Goal: Navigation & Orientation: Find specific page/section

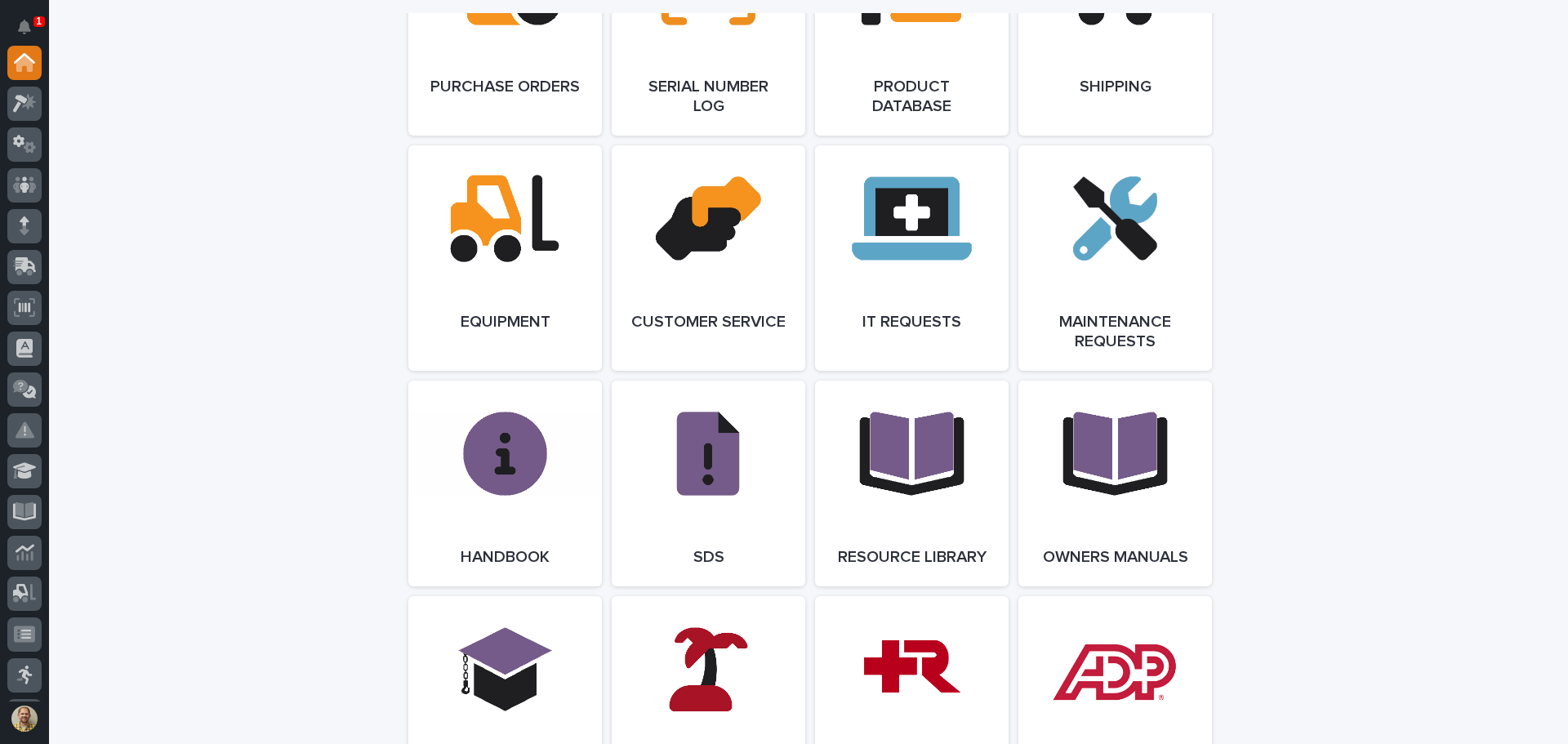
scroll to position [1878, 0]
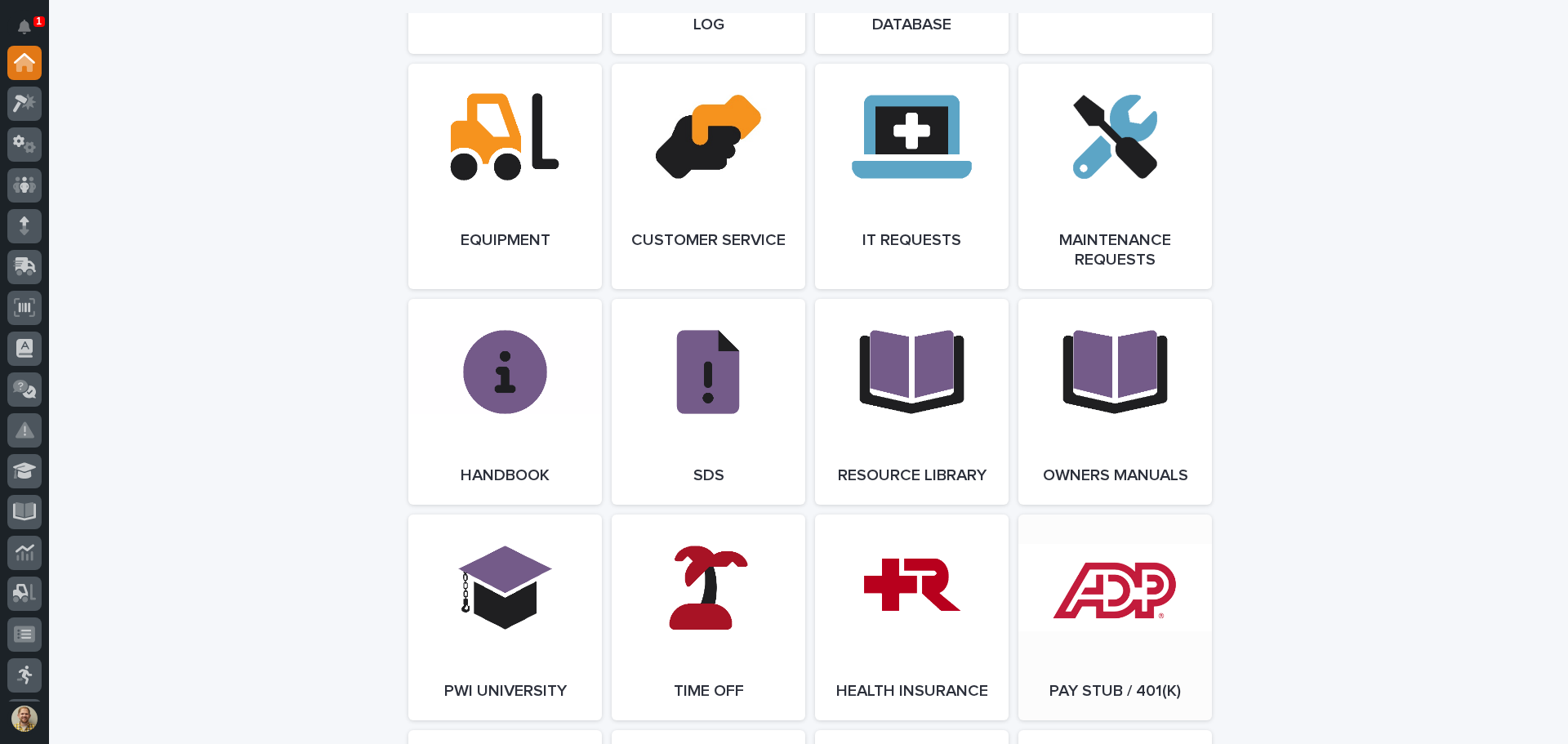
click at [1157, 621] on link "Open Link" at bounding box center [1115, 617] width 194 height 206
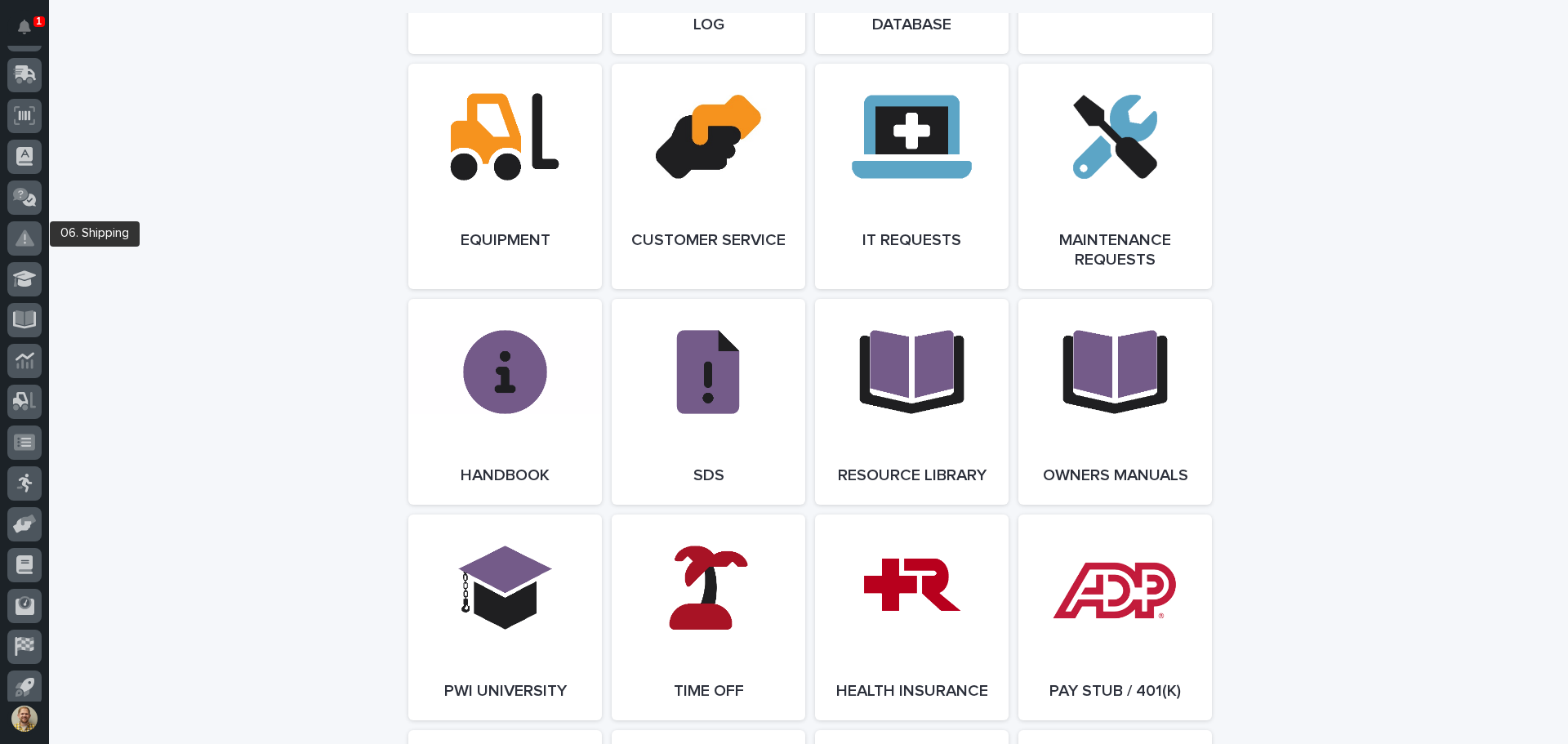
scroll to position [202, 0]
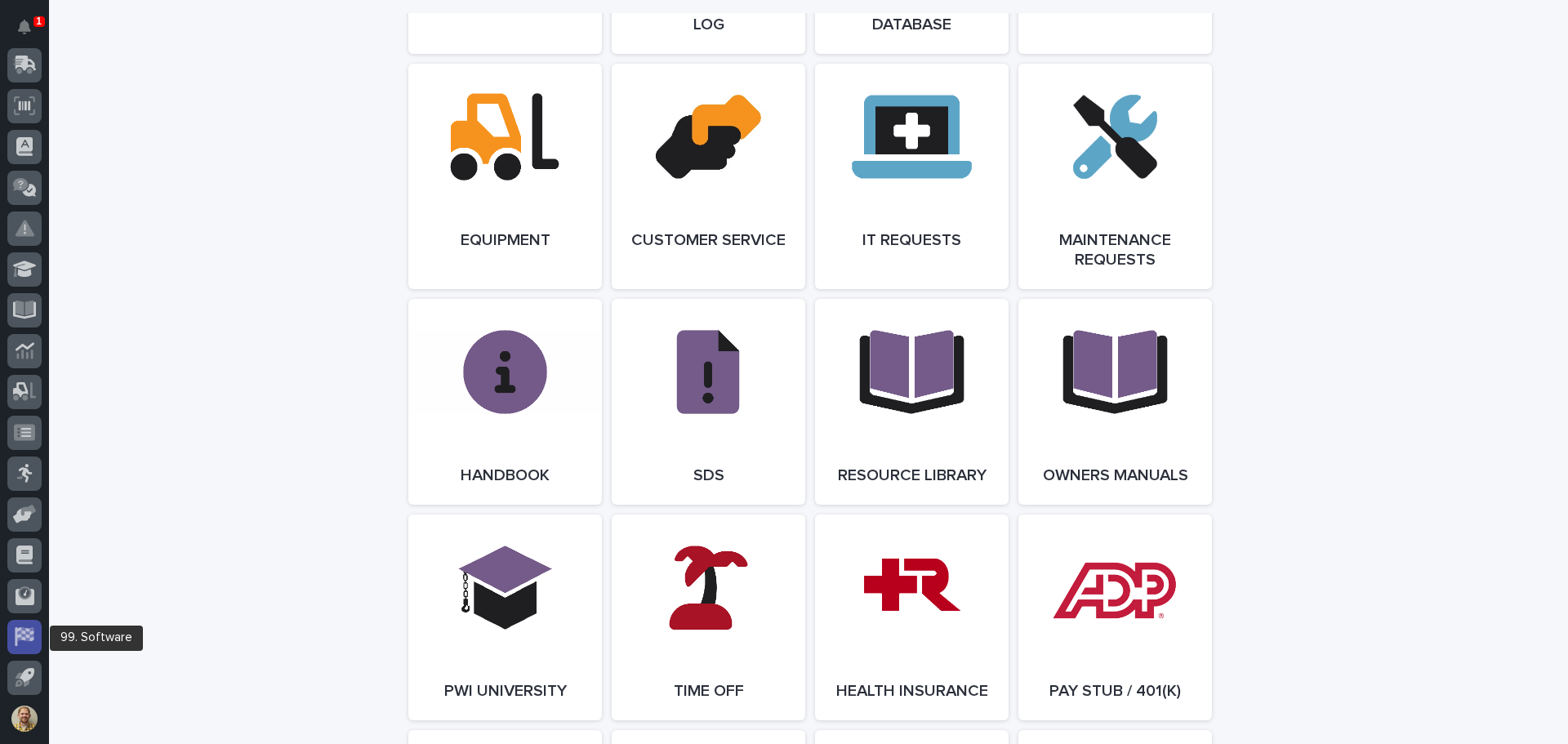
click at [24, 632] on icon at bounding box center [24, 636] width 19 height 19
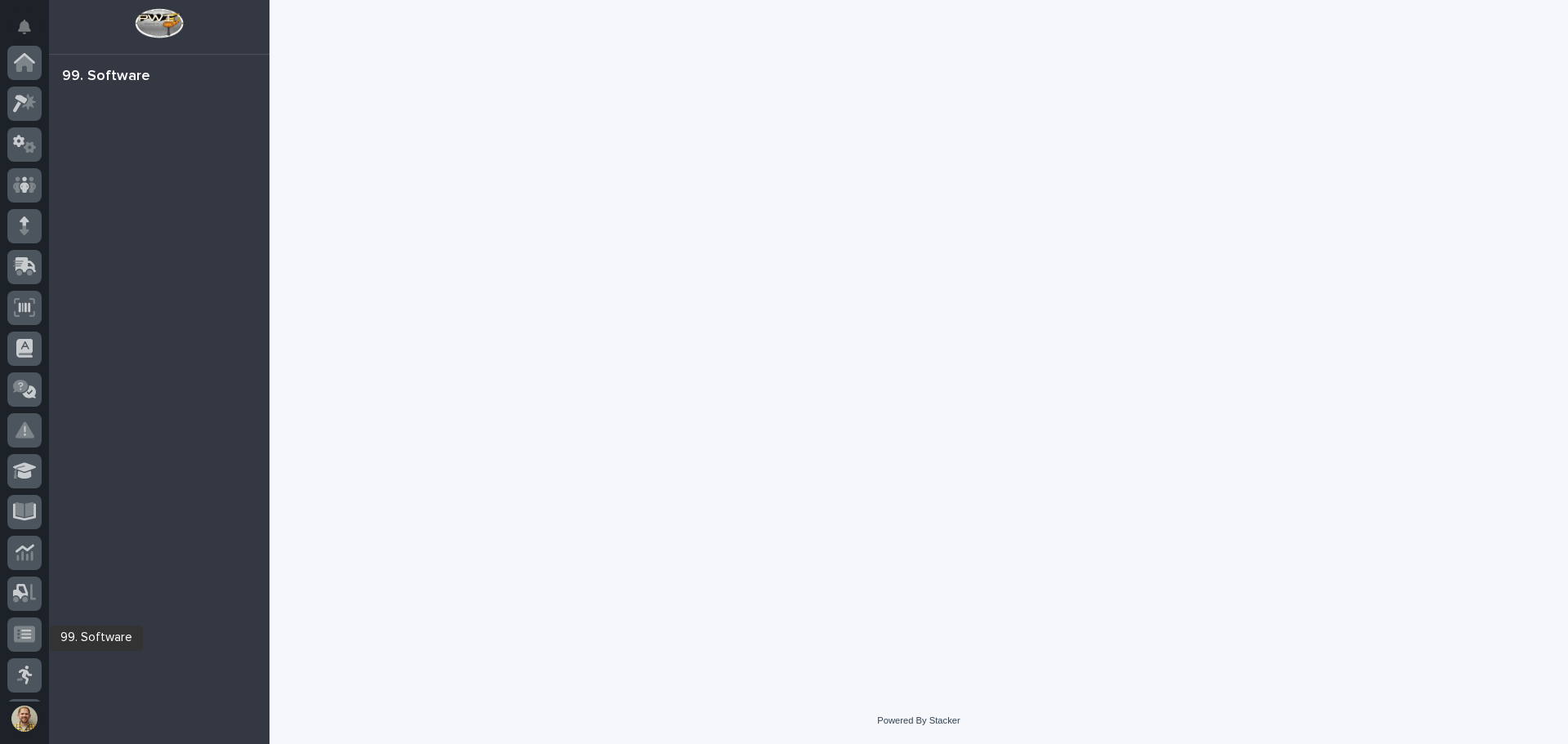
scroll to position [202, 0]
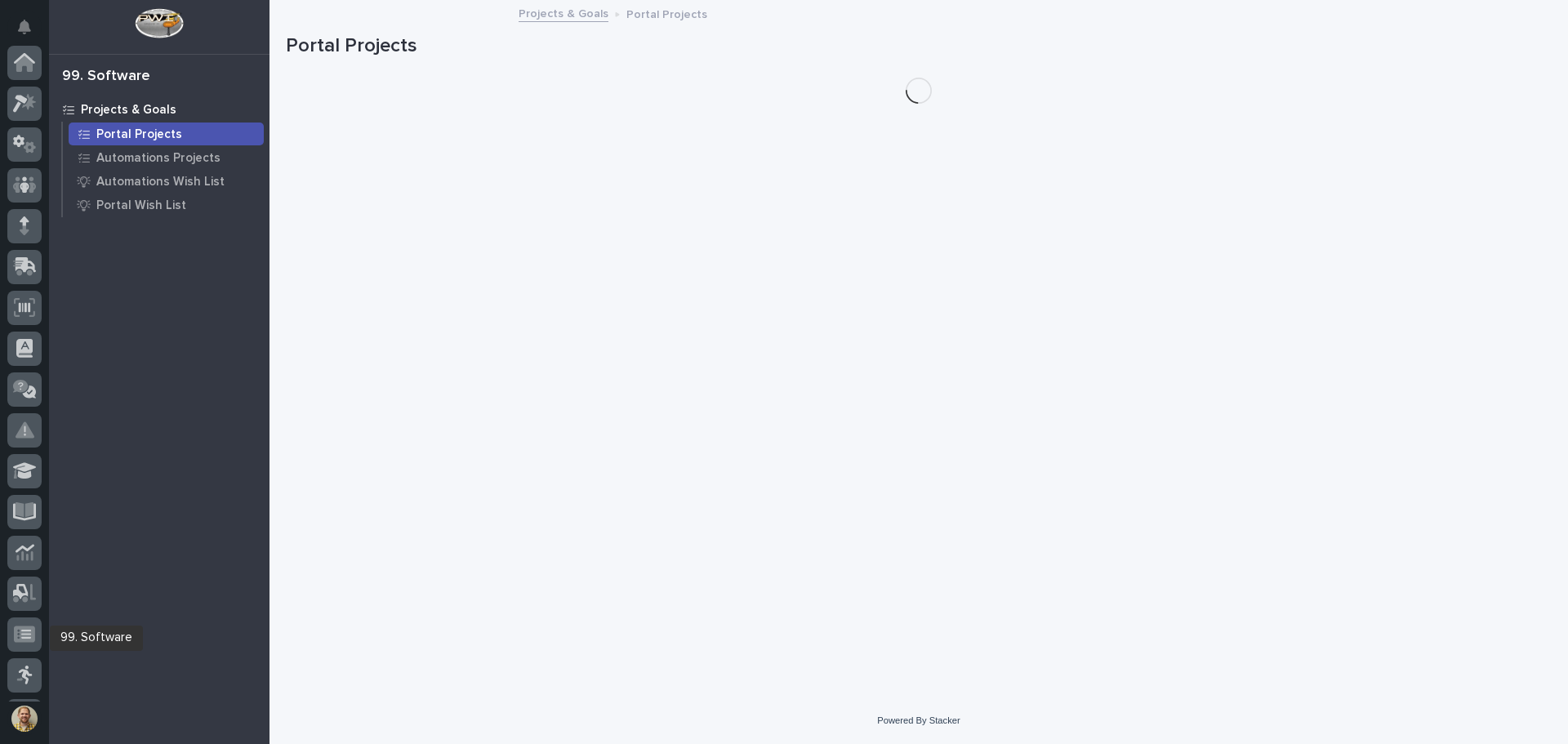
scroll to position [202, 0]
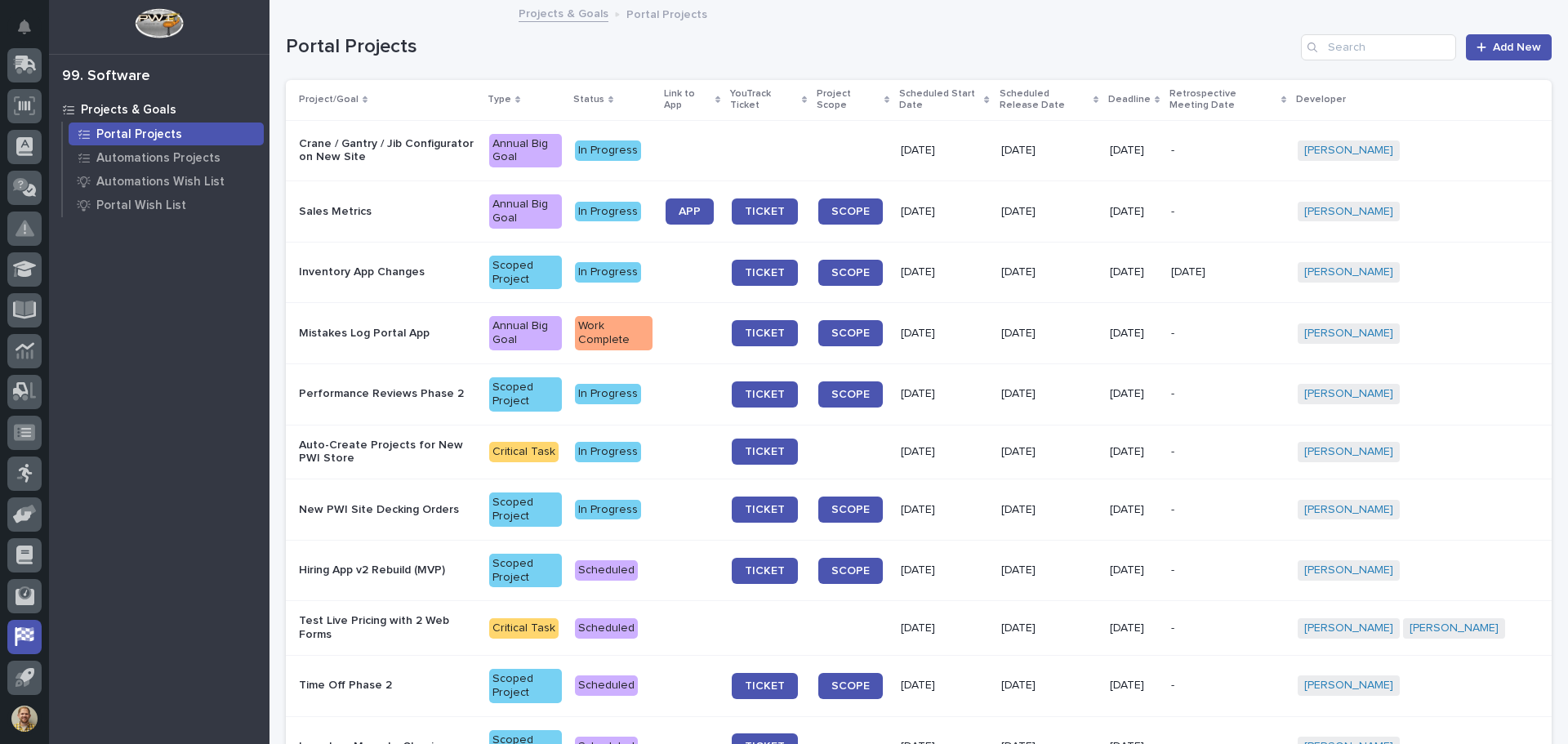
click at [176, 453] on div "Projects & Goals Portal Projects Automations Projects Automations Wish List Por…" at bounding box center [159, 420] width 221 height 646
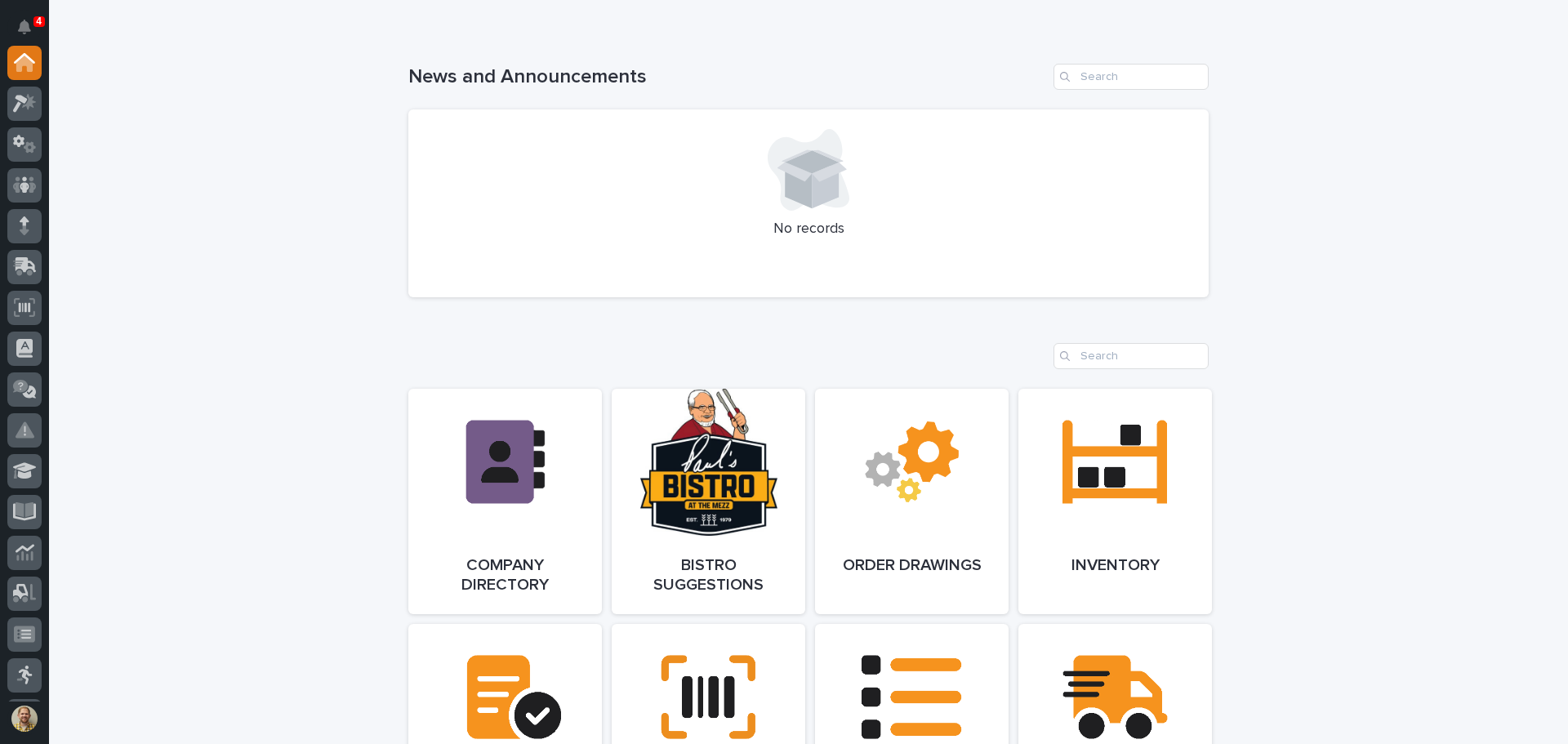
scroll to position [735, 0]
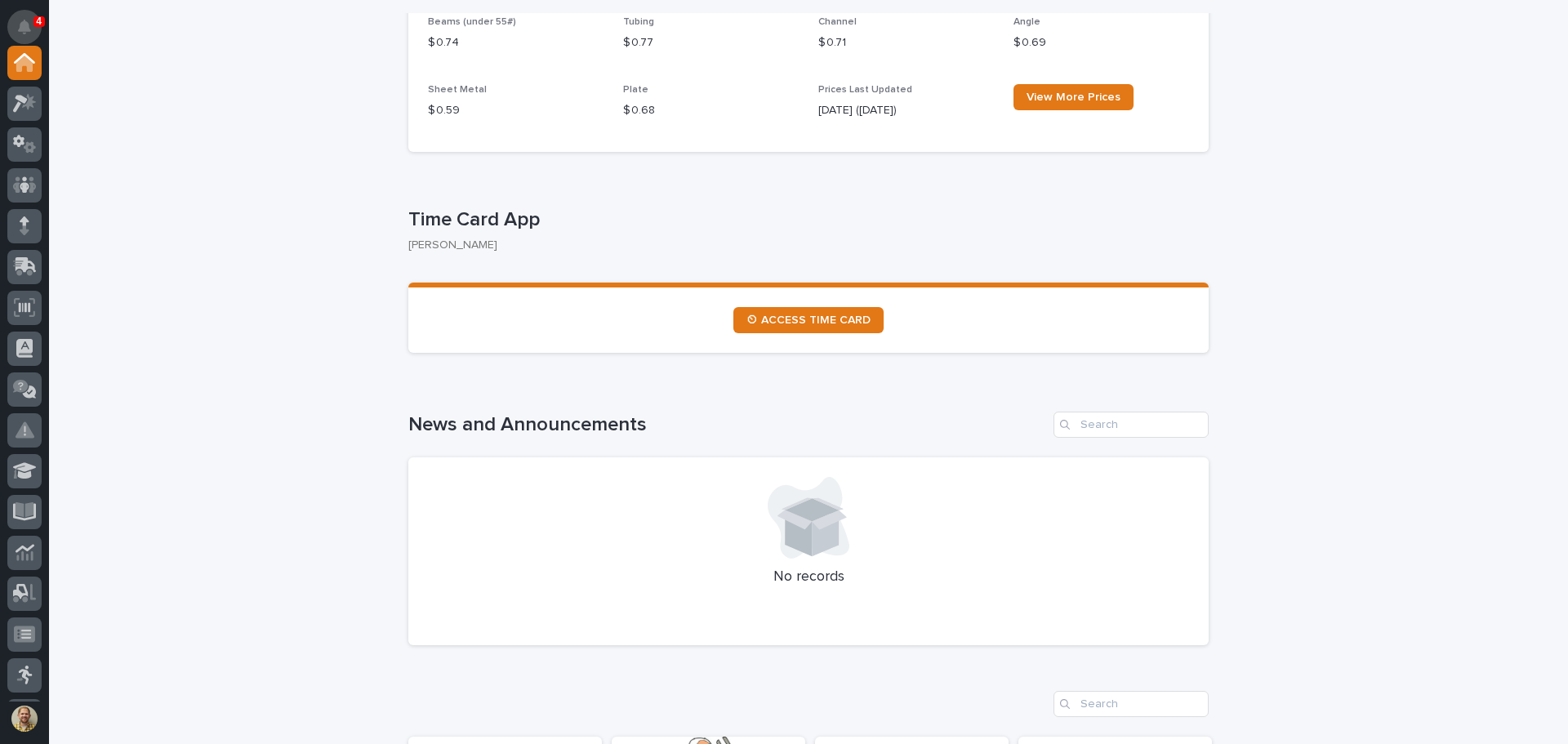
click at [25, 25] on icon "Notifications" at bounding box center [24, 27] width 13 height 15
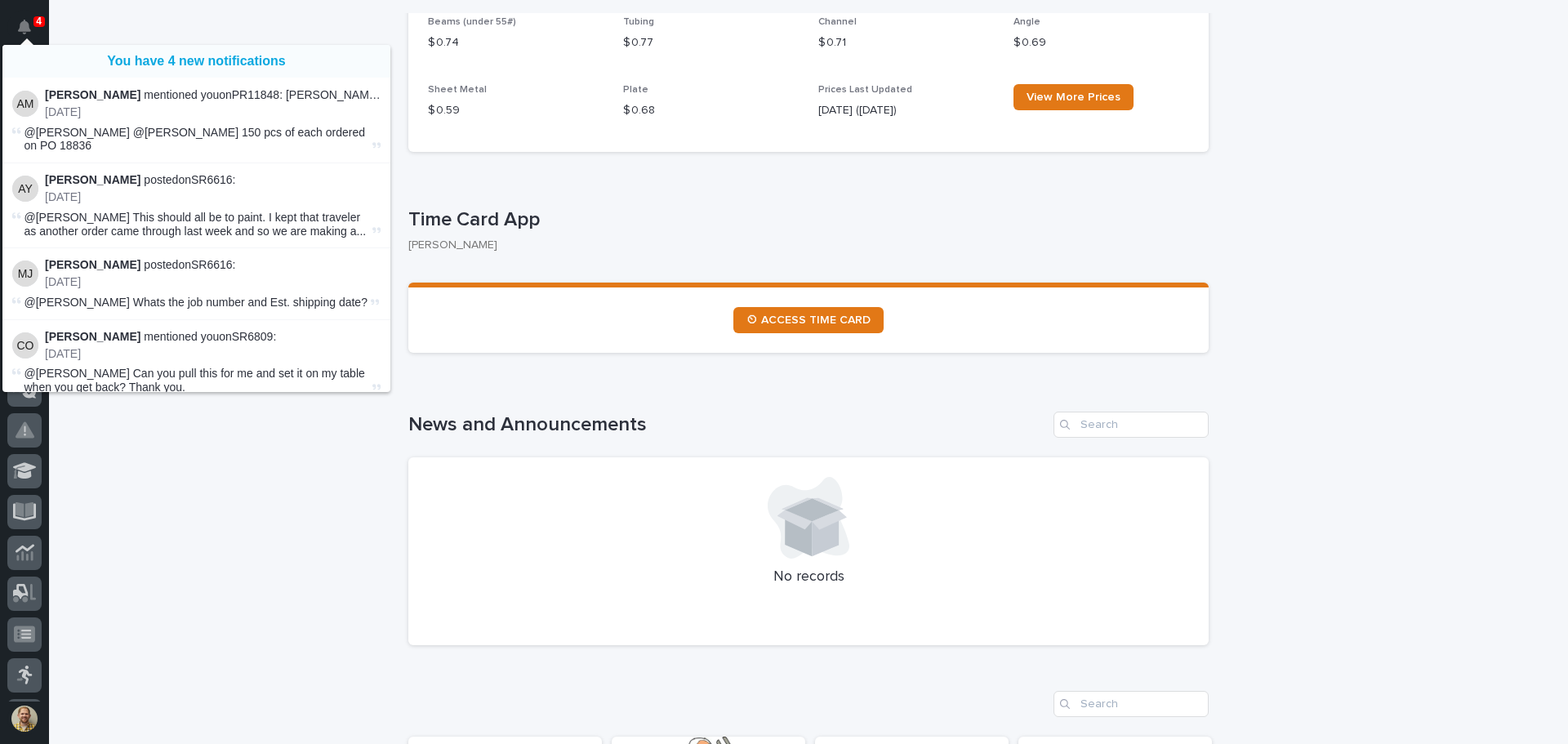
click at [215, 58] on link "You have 4 new notifications" at bounding box center [195, 61] width 178 height 15
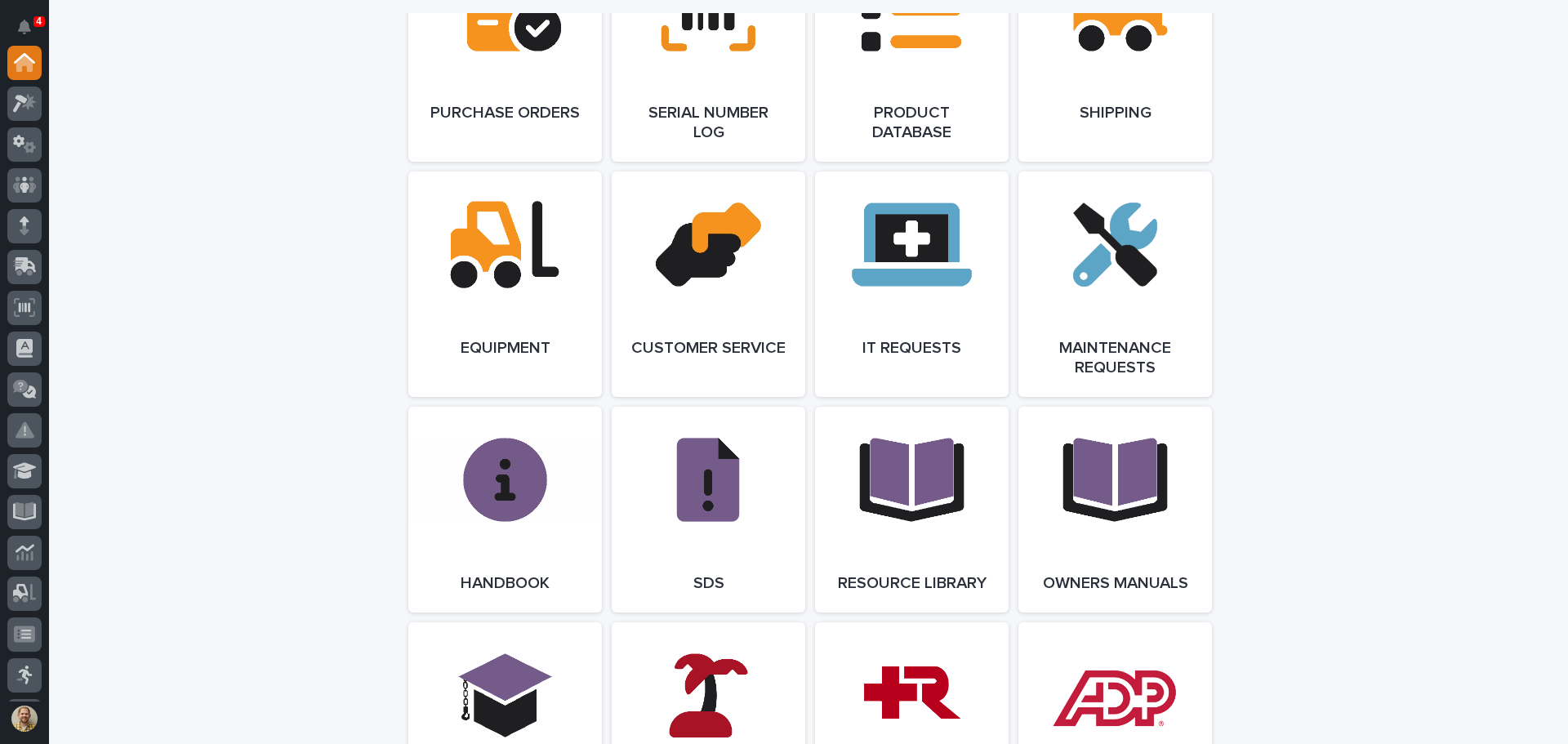
scroll to position [1199, 0]
